Goal: Transaction & Acquisition: Purchase product/service

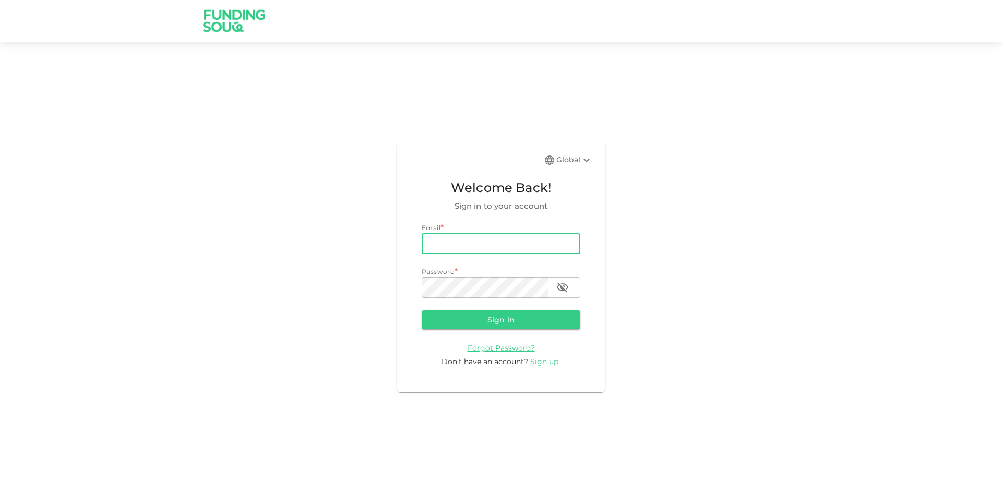
type input "[EMAIL_ADDRESS][DOMAIN_NAME]"
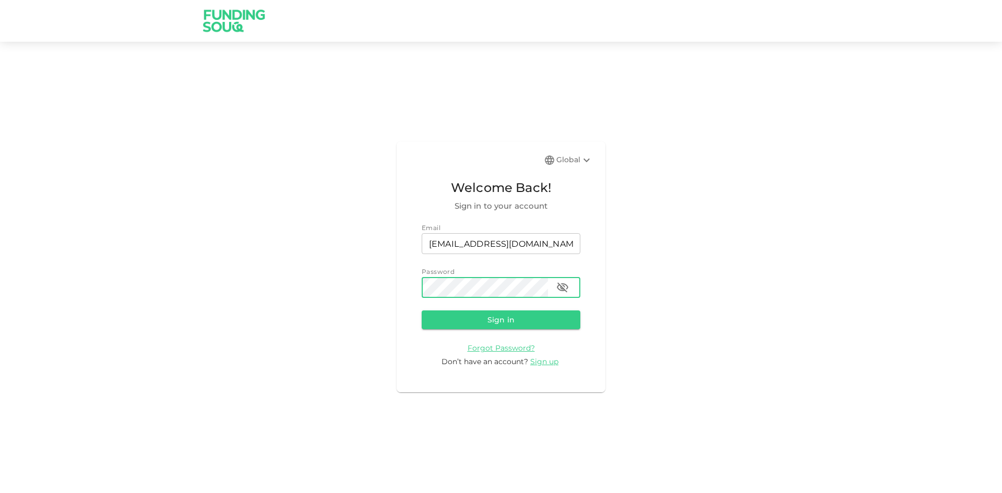
click at [422, 310] on button "Sign in" at bounding box center [501, 319] width 159 height 19
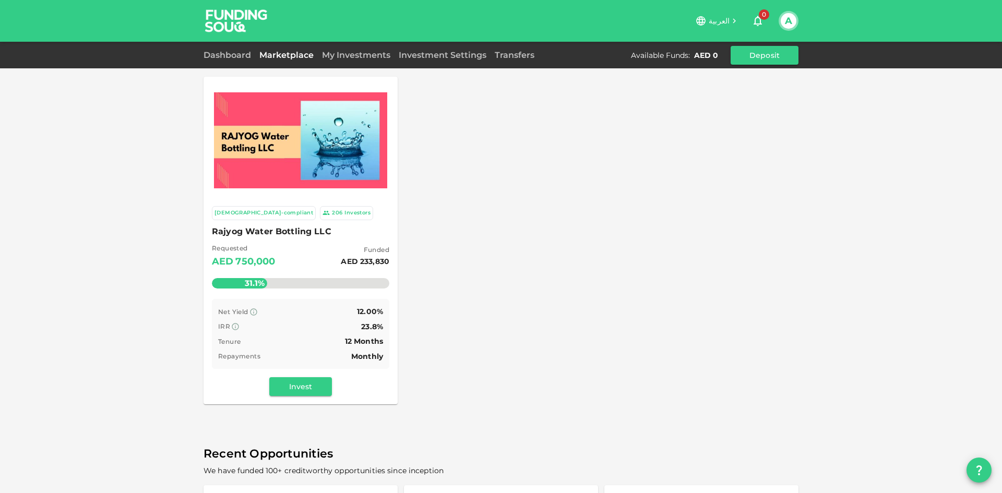
click at [317, 249] on div "Requested AED 750,000 Funded AED 233,830" at bounding box center [300, 256] width 177 height 27
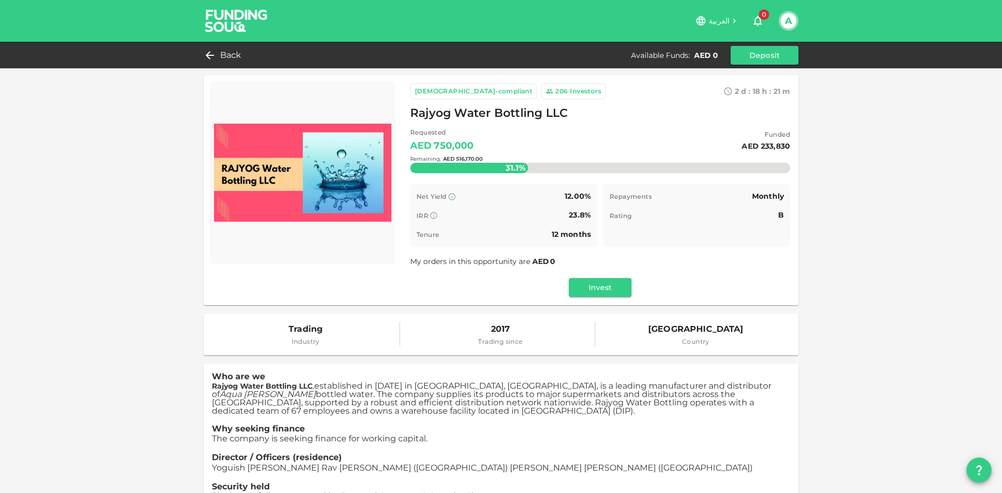
click at [541, 167] on div "Remaining : AED 516,170.00" at bounding box center [600, 158] width 380 height 41
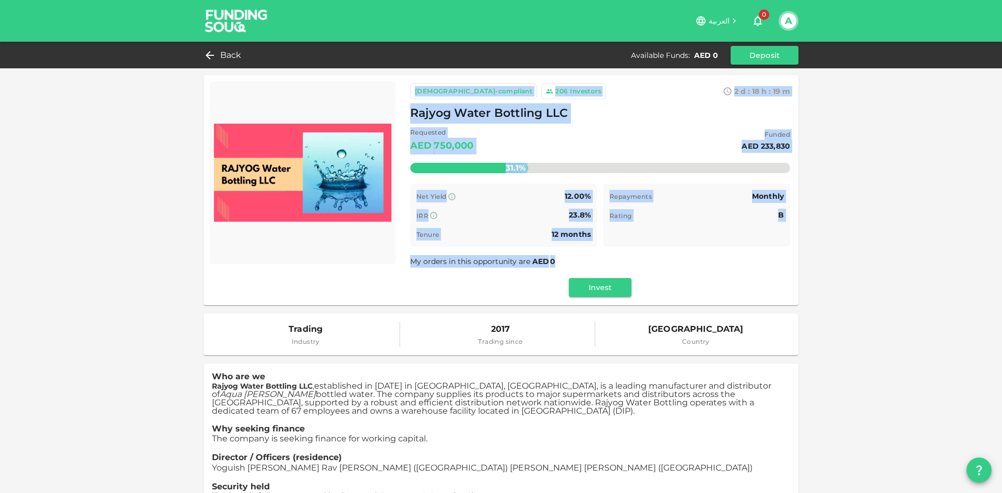
drag, startPoint x: 407, startPoint y: 79, endPoint x: 616, endPoint y: 269, distance: 281.8
click at [616, 269] on div "[DEMOGRAPHIC_DATA]-compliant 206 Investors 2 d : 18 h : 19 m 27 Rajyog Water Bo…" at bounding box center [600, 190] width 397 height 230
click at [555, 264] on div "My orders in this opportunity are AED 0" at bounding box center [600, 261] width 380 height 13
drag, startPoint x: 548, startPoint y: 263, endPoint x: 402, endPoint y: 86, distance: 229.4
click at [402, 86] on div "[DEMOGRAPHIC_DATA]-compliant 206 Investors 2 d : 18 h : 19 m 16 Rajyog Water Bo…" at bounding box center [600, 190] width 397 height 230
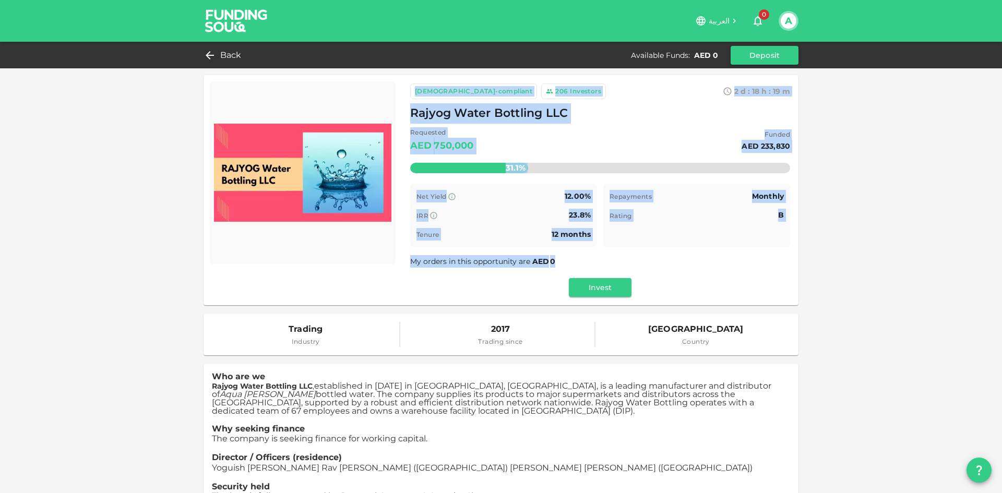
click at [402, 86] on div "[DEMOGRAPHIC_DATA]-compliant 206 Investors 2 d : 18 h : 19 m 15 Rajyog Water Bo…" at bounding box center [600, 190] width 397 height 230
drag, startPoint x: 402, startPoint y: 86, endPoint x: 559, endPoint y: 257, distance: 231.5
click at [559, 257] on div "[DEMOGRAPHIC_DATA]-compliant 206 Investors 2 d : 18 h : 19 m 14 Rajyog Water Bo…" at bounding box center [600, 190] width 397 height 230
click at [559, 260] on div "My orders in this opportunity are AED 0" at bounding box center [600, 261] width 380 height 13
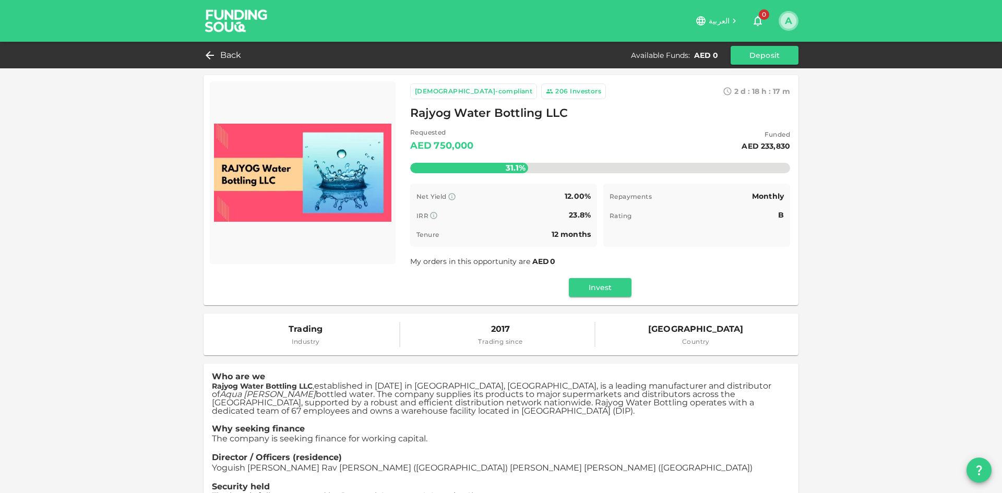
click at [787, 26] on button "A" at bounding box center [789, 21] width 16 height 16
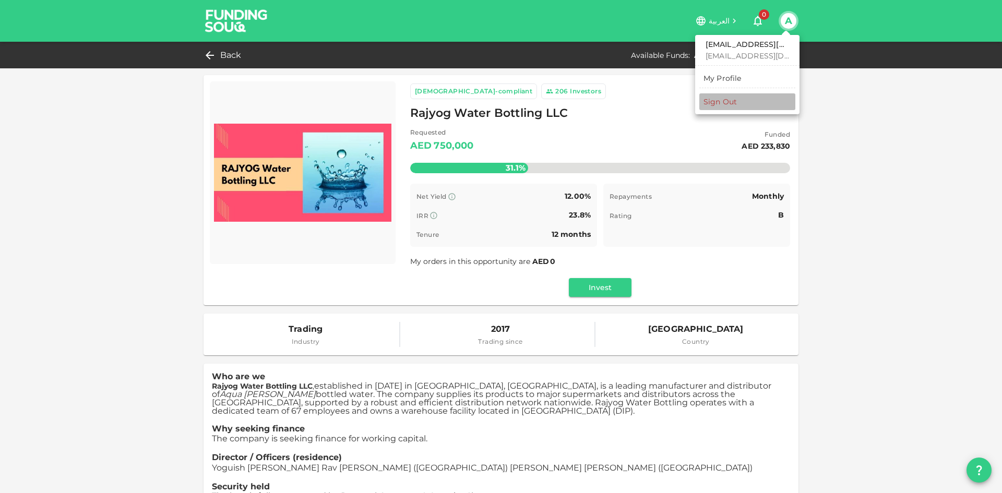
click at [725, 99] on div "Sign Out" at bounding box center [719, 102] width 33 height 10
